Goal: Task Accomplishment & Management: Use online tool/utility

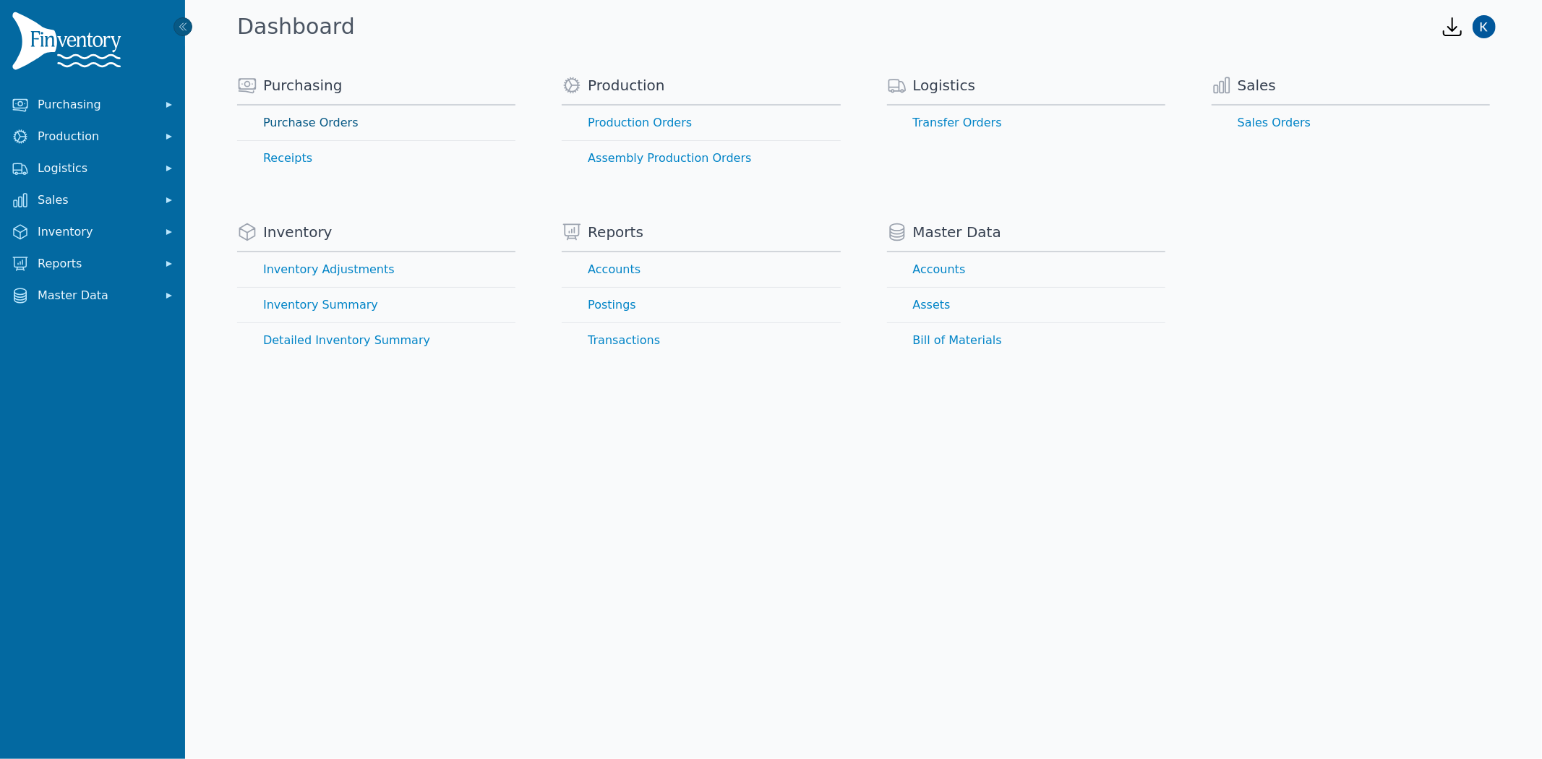
click at [325, 114] on link "Purchase Orders" at bounding box center [376, 123] width 278 height 35
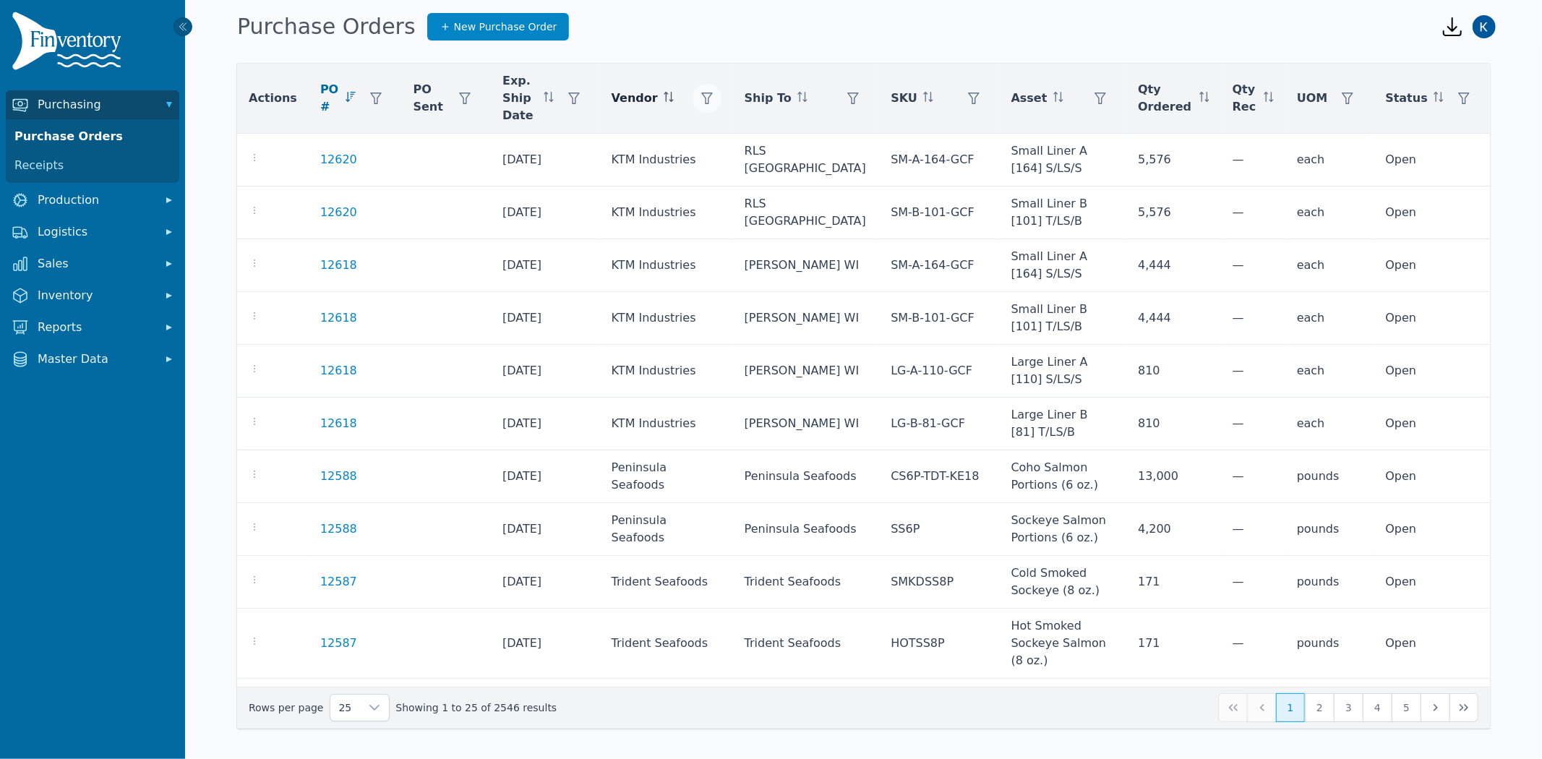
click at [713, 98] on icon "button" at bounding box center [707, 99] width 12 height 12
click at [770, 138] on div "Any" at bounding box center [791, 137] width 124 height 29
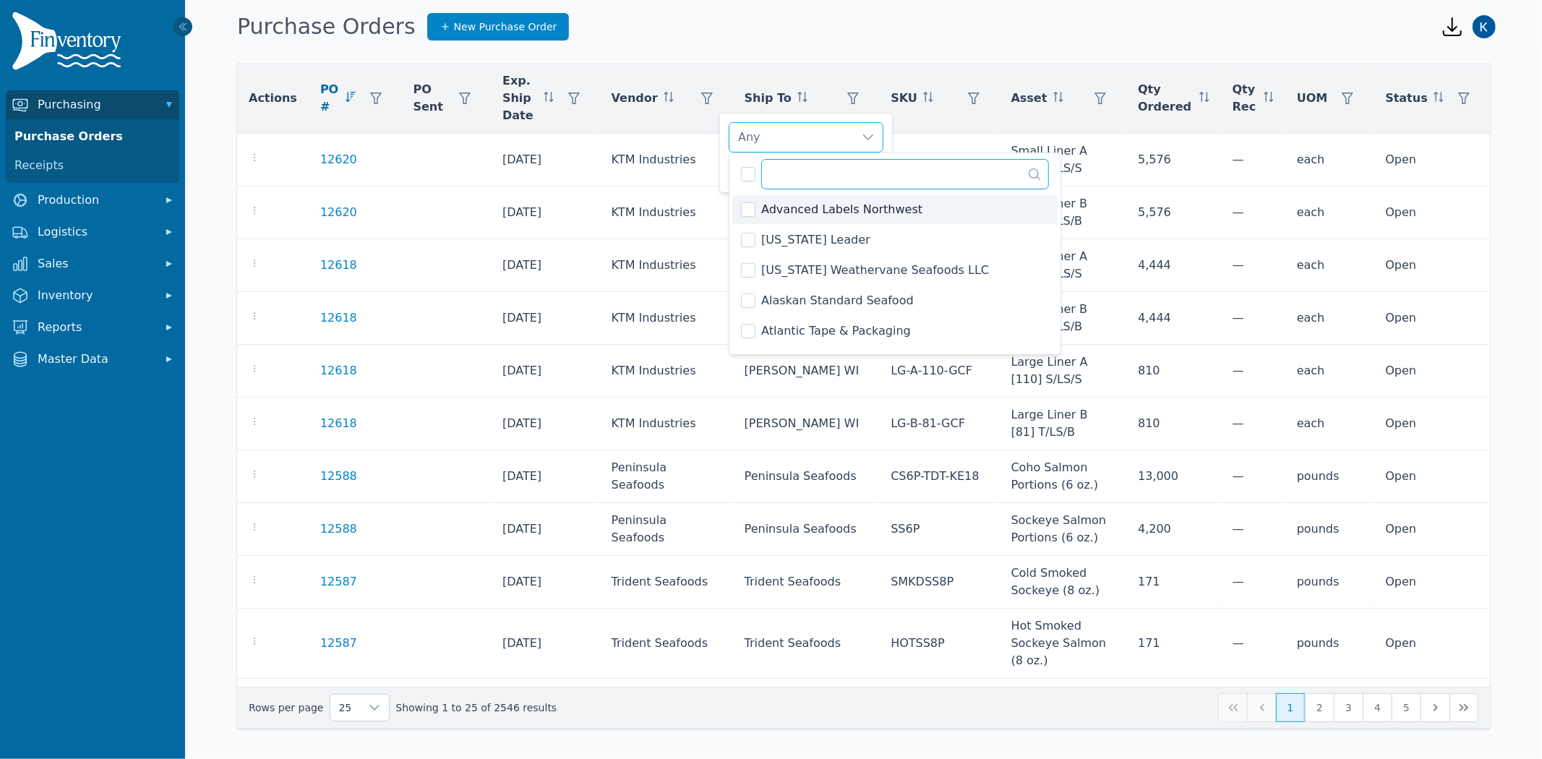
click at [812, 175] on input "text" at bounding box center [905, 174] width 288 height 30
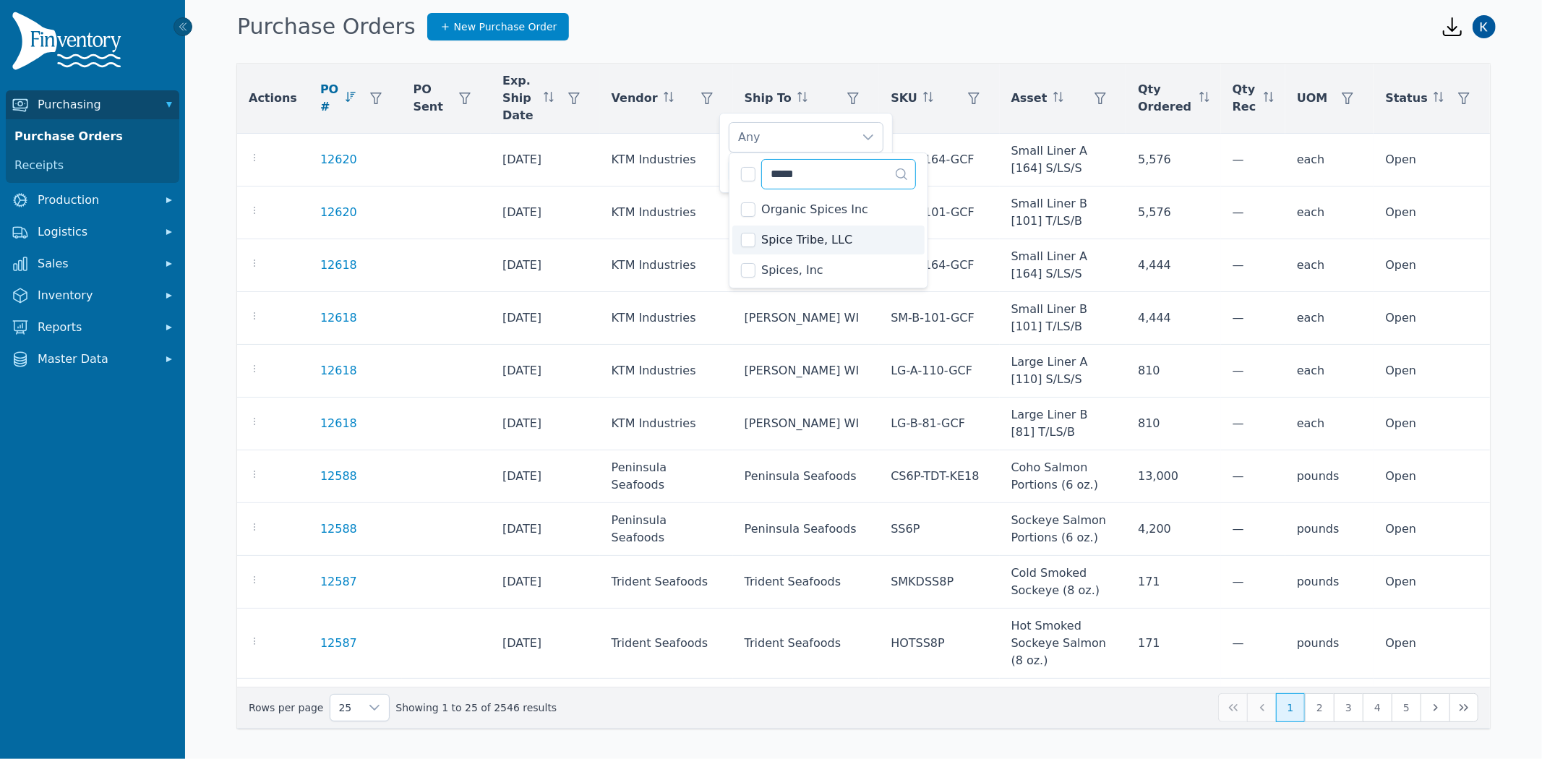
type input "*****"
click at [778, 239] on span "Spice Tribe, LLC" at bounding box center [806, 239] width 91 height 17
click at [837, 134] on div "Spice Tribe, LLC" at bounding box center [791, 137] width 124 height 29
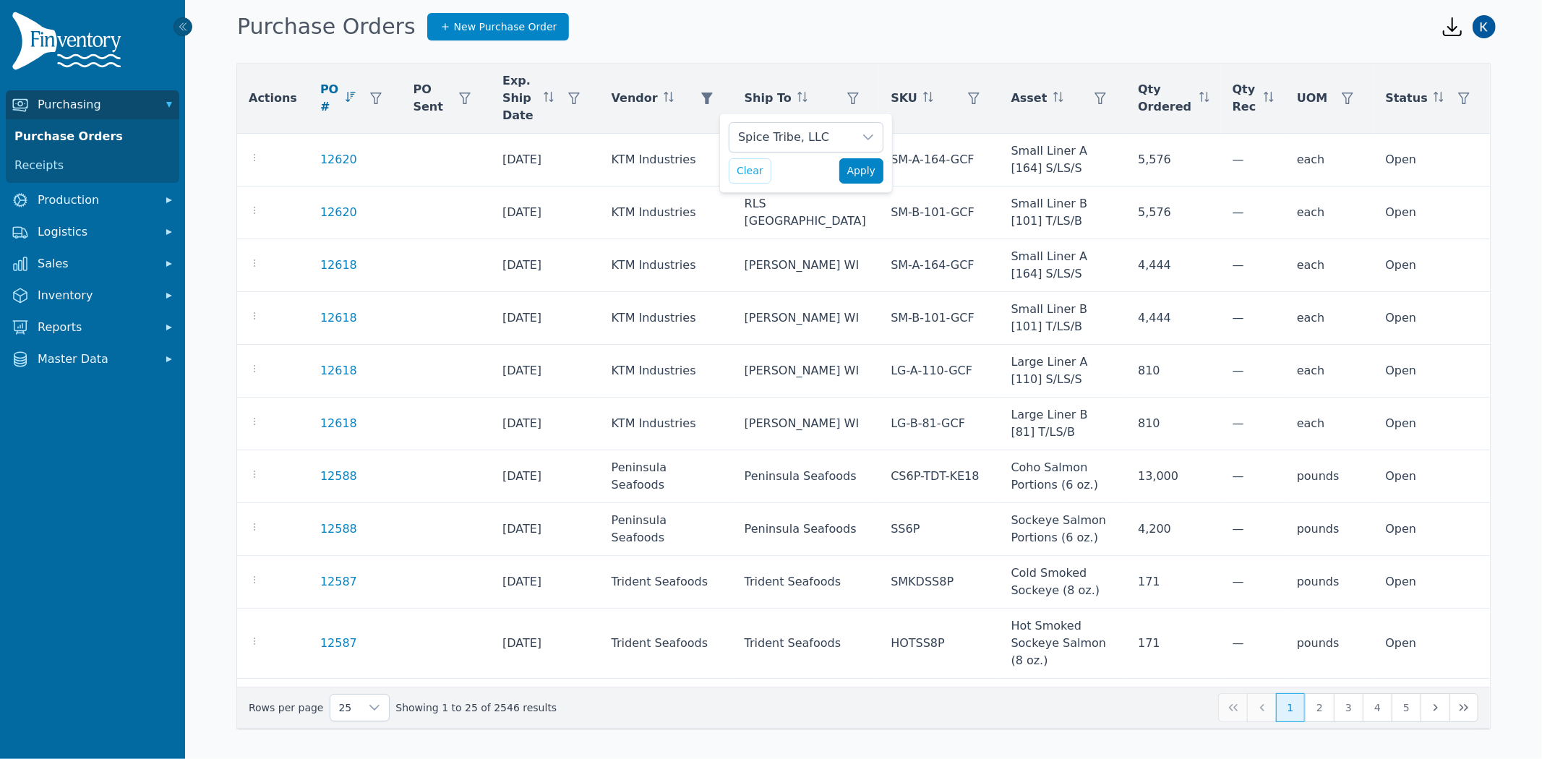
click at [872, 168] on span "Apply" at bounding box center [861, 170] width 29 height 15
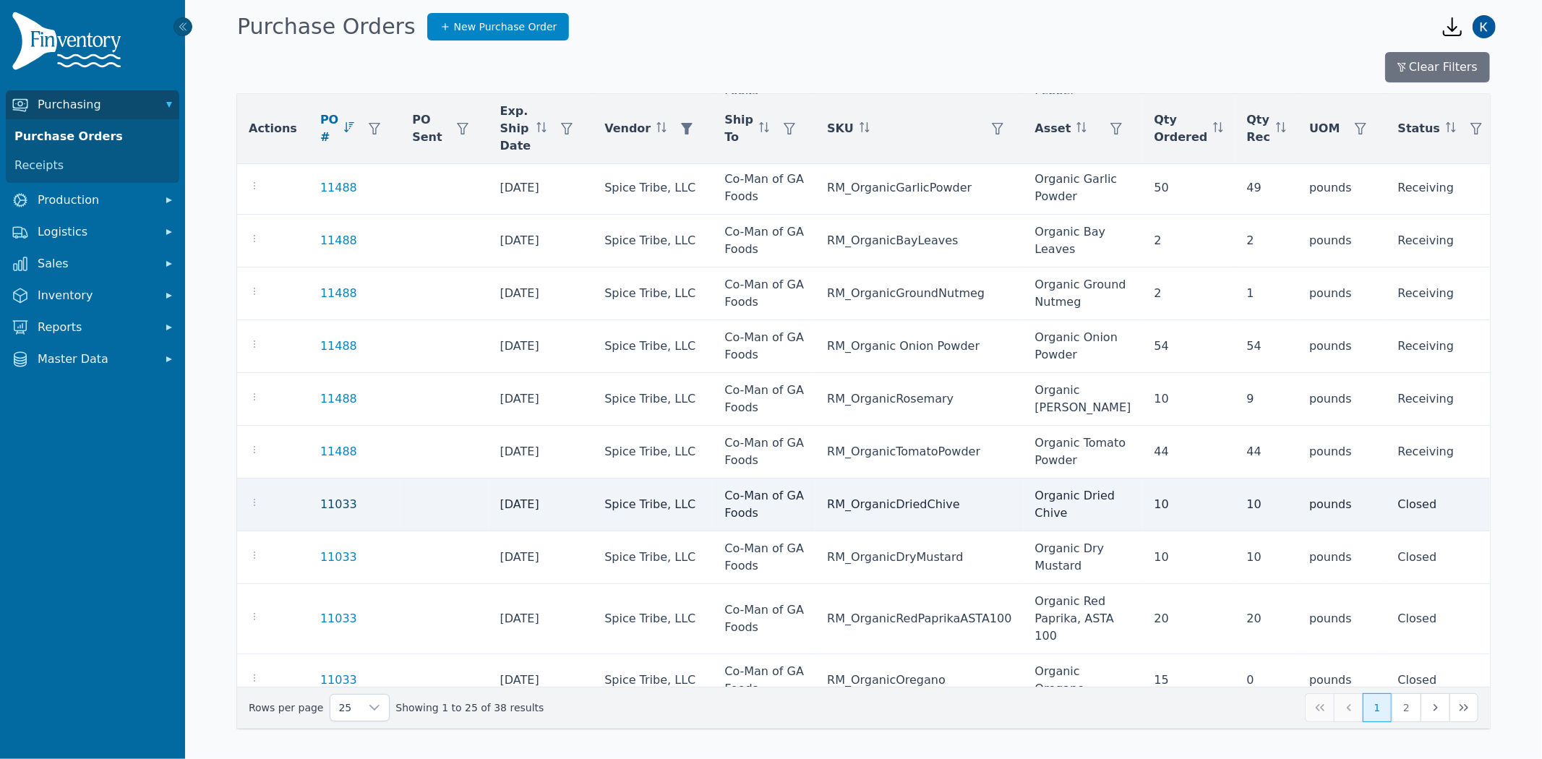
scroll to position [241, 0]
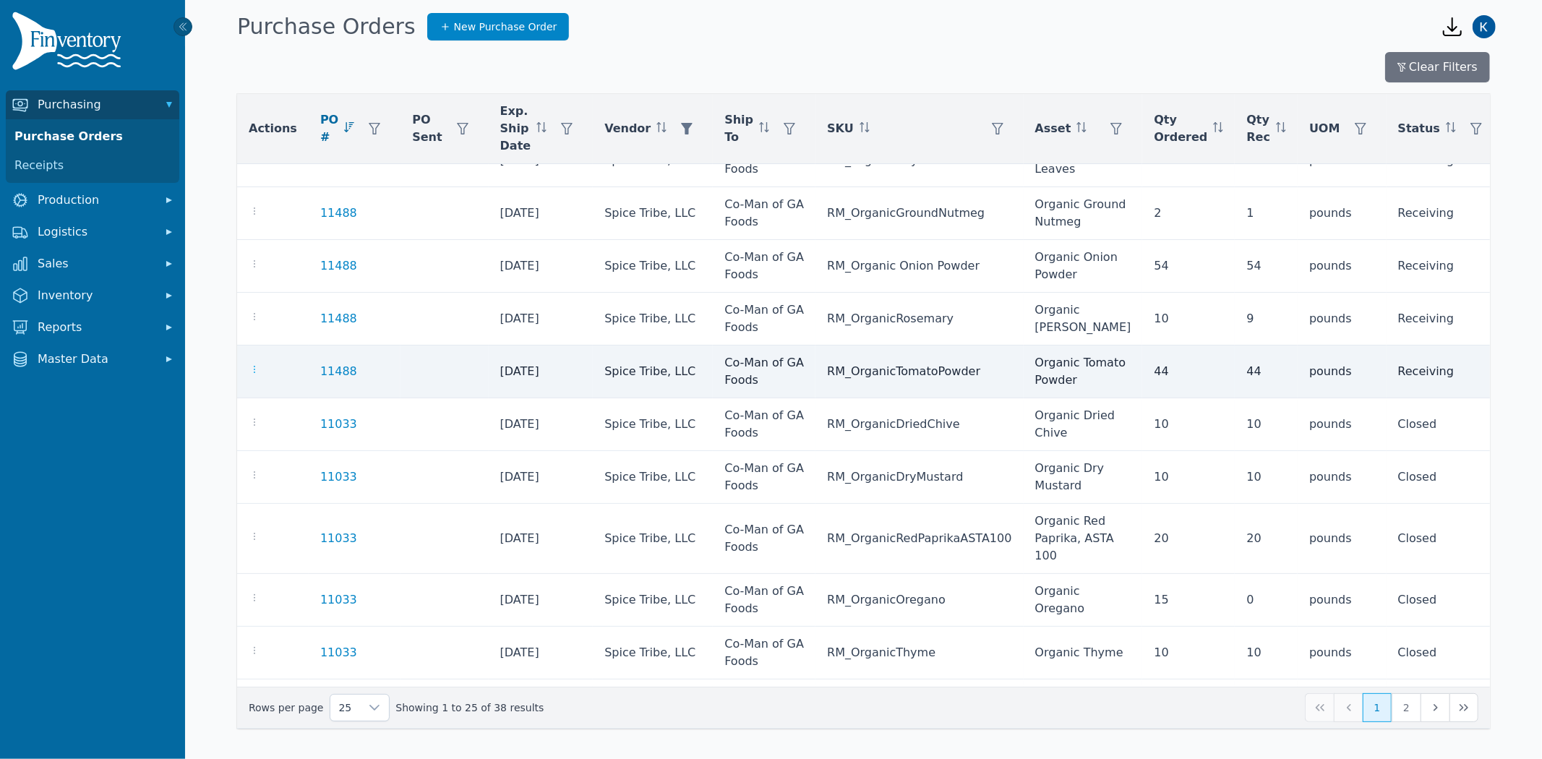
click at [255, 372] on icon "button" at bounding box center [255, 370] width 12 height 12
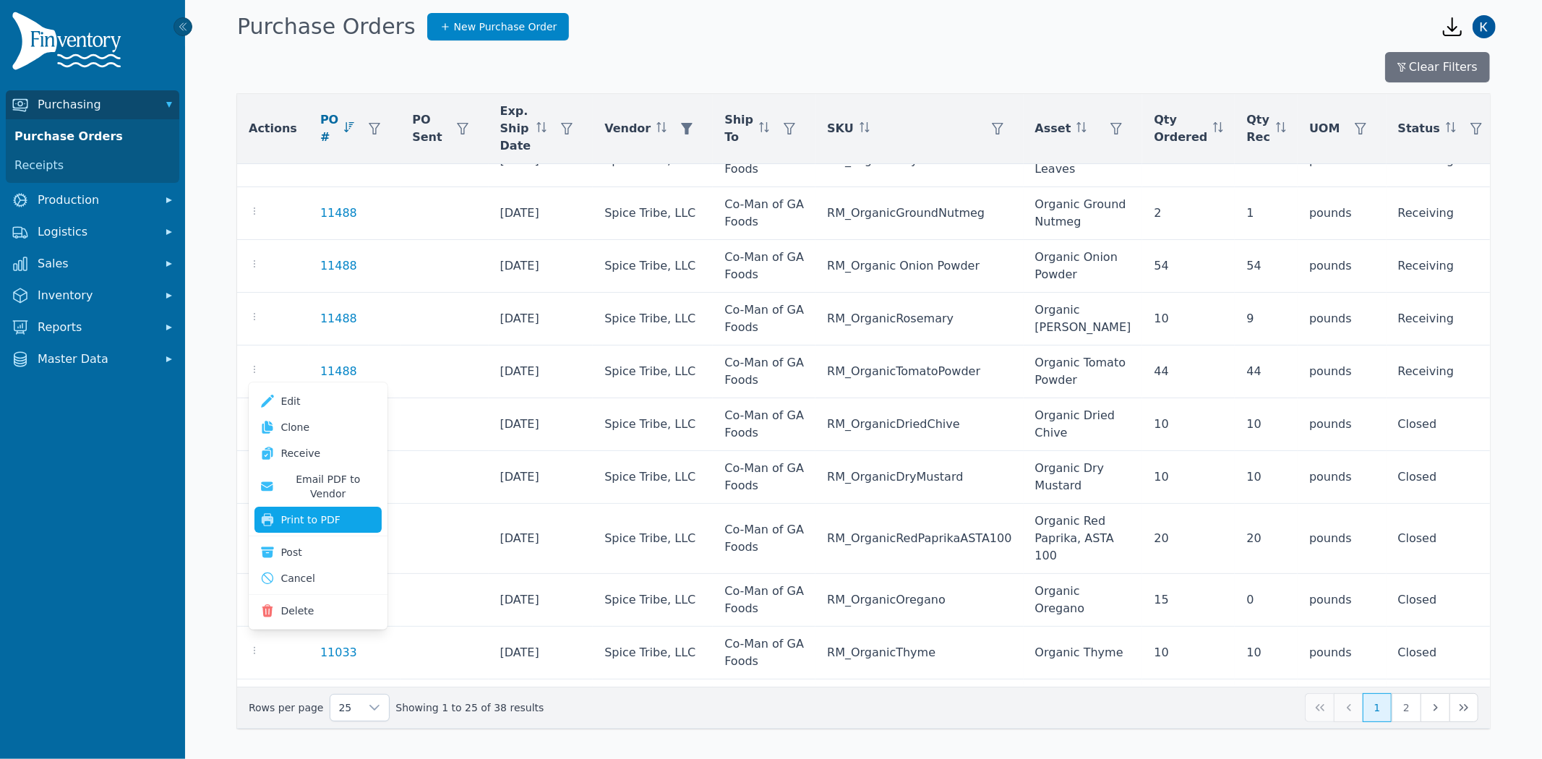
click at [307, 508] on button "Print to PDF" at bounding box center [317, 520] width 127 height 26
